Goal: Task Accomplishment & Management: Manage account settings

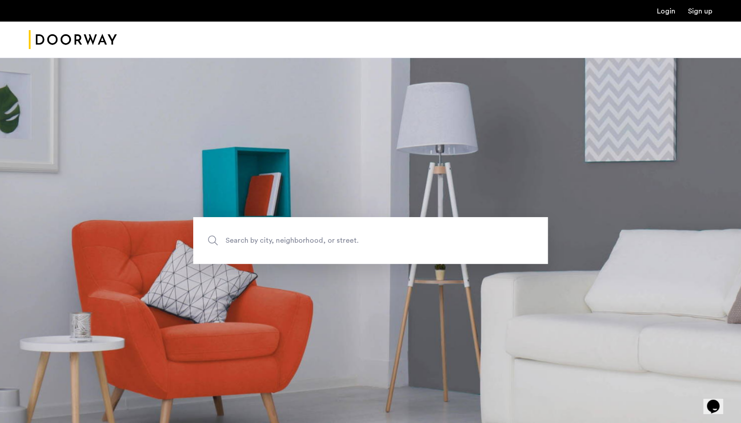
click at [663, 6] on ul "Login Sign up" at bounding box center [371, 10] width 684 height 11
click at [661, 10] on link "Login" at bounding box center [666, 11] width 18 height 7
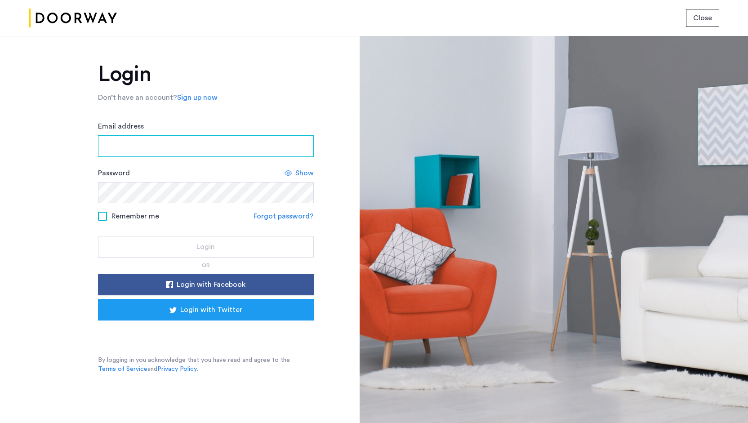
click at [147, 151] on input "Email address" at bounding box center [206, 146] width 216 height 22
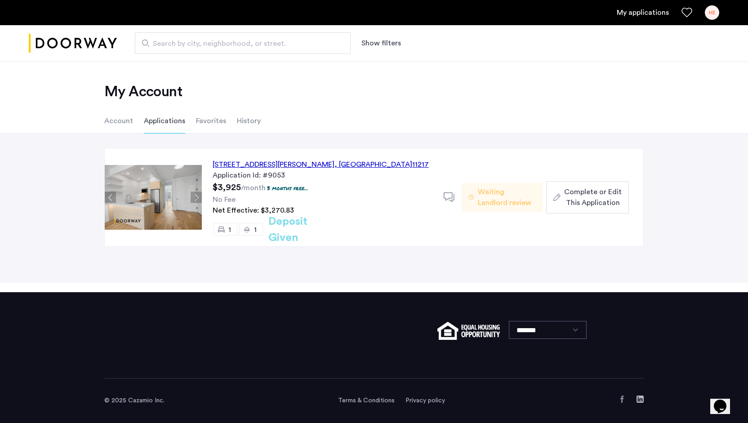
click at [326, 165] on div "558 Sackett Street, Unit 6A, Brooklyn , NY 11217" at bounding box center [321, 164] width 216 height 11
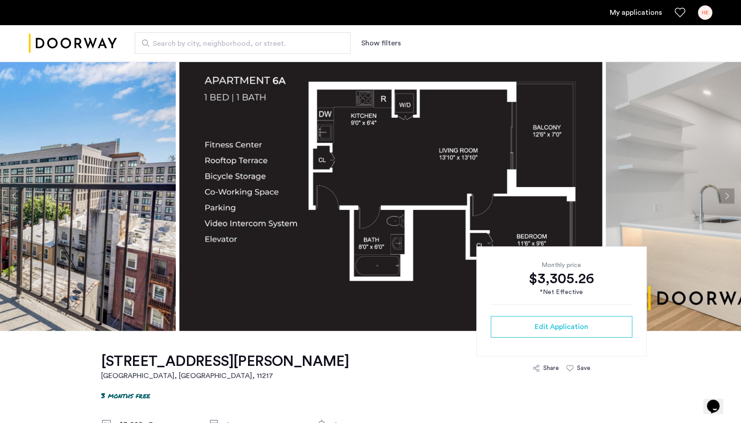
drag, startPoint x: 78, startPoint y: 167, endPoint x: 525, endPoint y: 162, distance: 447.0
click at [525, 162] on img at bounding box center [390, 196] width 423 height 270
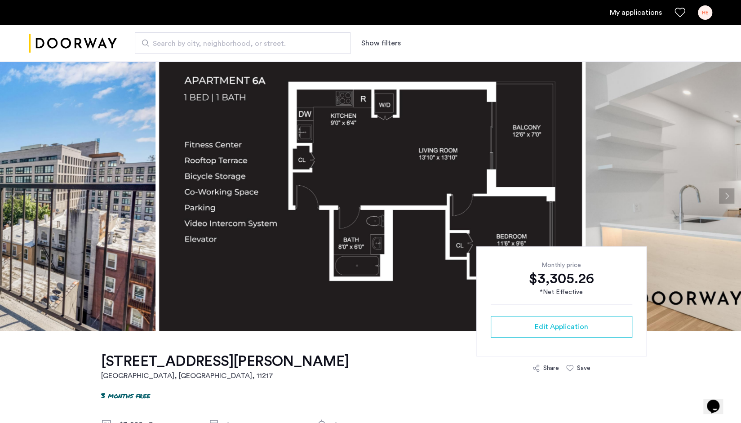
click at [704, 15] on div "HE" at bounding box center [705, 12] width 14 height 14
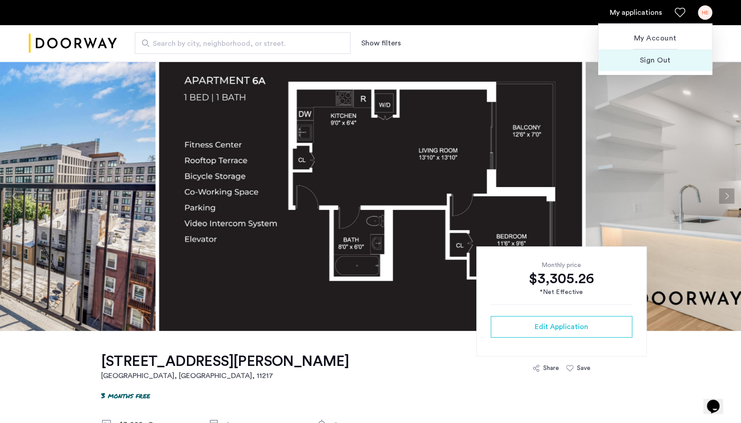
click at [664, 62] on span "Sign Out" at bounding box center [655, 60] width 99 height 11
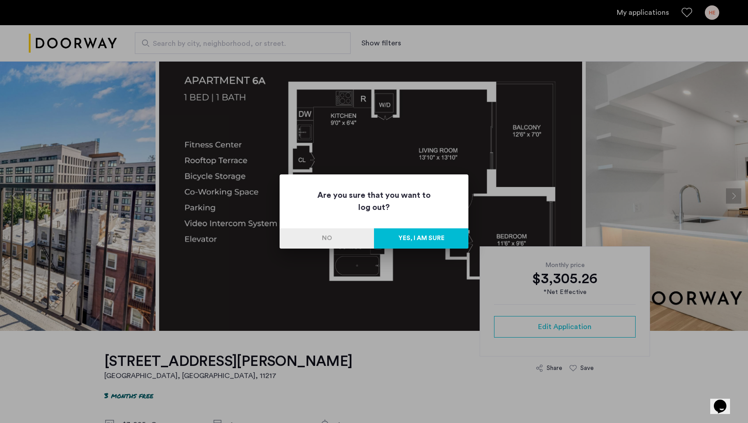
click at [425, 242] on button "Yes, I am sure" at bounding box center [421, 238] width 94 height 20
